Goal: Task Accomplishment & Management: Complete application form

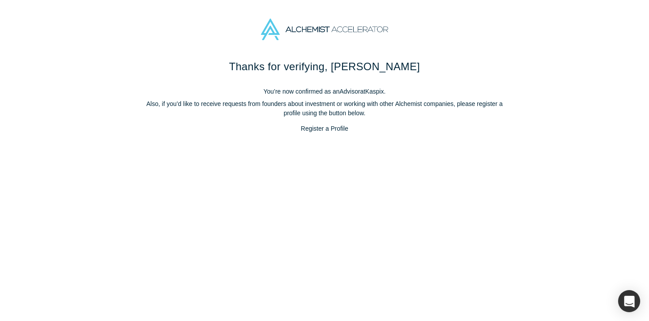
click at [323, 128] on link "Register a Profile" at bounding box center [324, 128] width 68 height 15
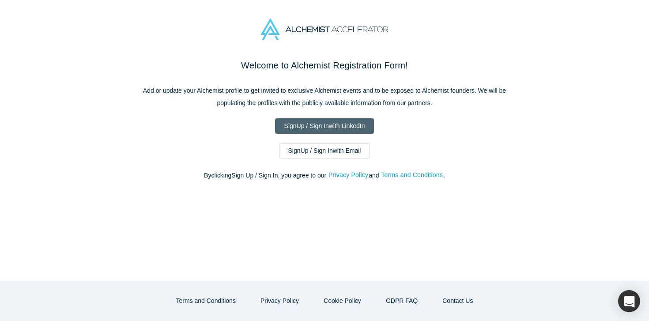
click at [320, 127] on link "Sign Up / Sign In with LinkedIn" at bounding box center [324, 125] width 99 height 15
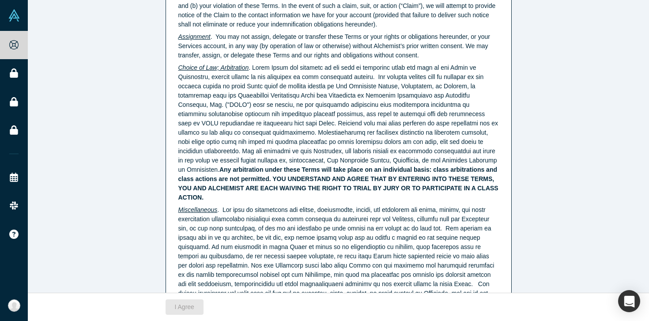
scroll to position [2260, 0]
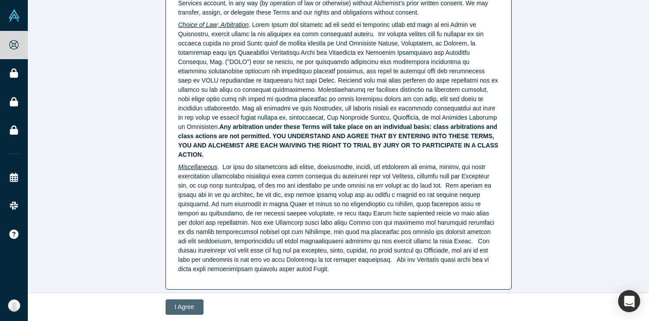
click at [182, 304] on button "I Agree" at bounding box center [184, 306] width 38 height 15
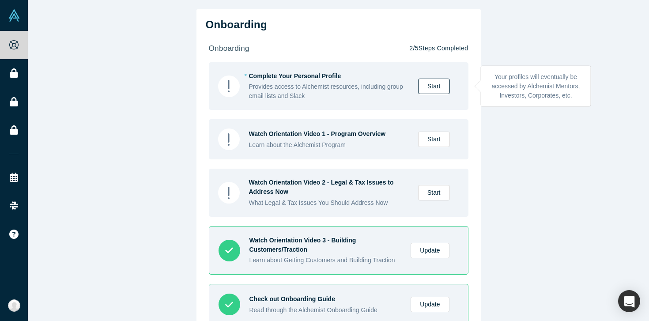
click at [435, 86] on link "Start" at bounding box center [434, 86] width 32 height 15
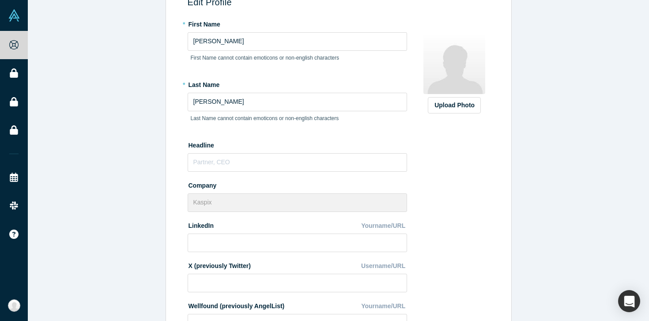
scroll to position [103, 0]
click at [266, 162] on input "text" at bounding box center [297, 162] width 219 height 19
